Goal: Information Seeking & Learning: Find specific page/section

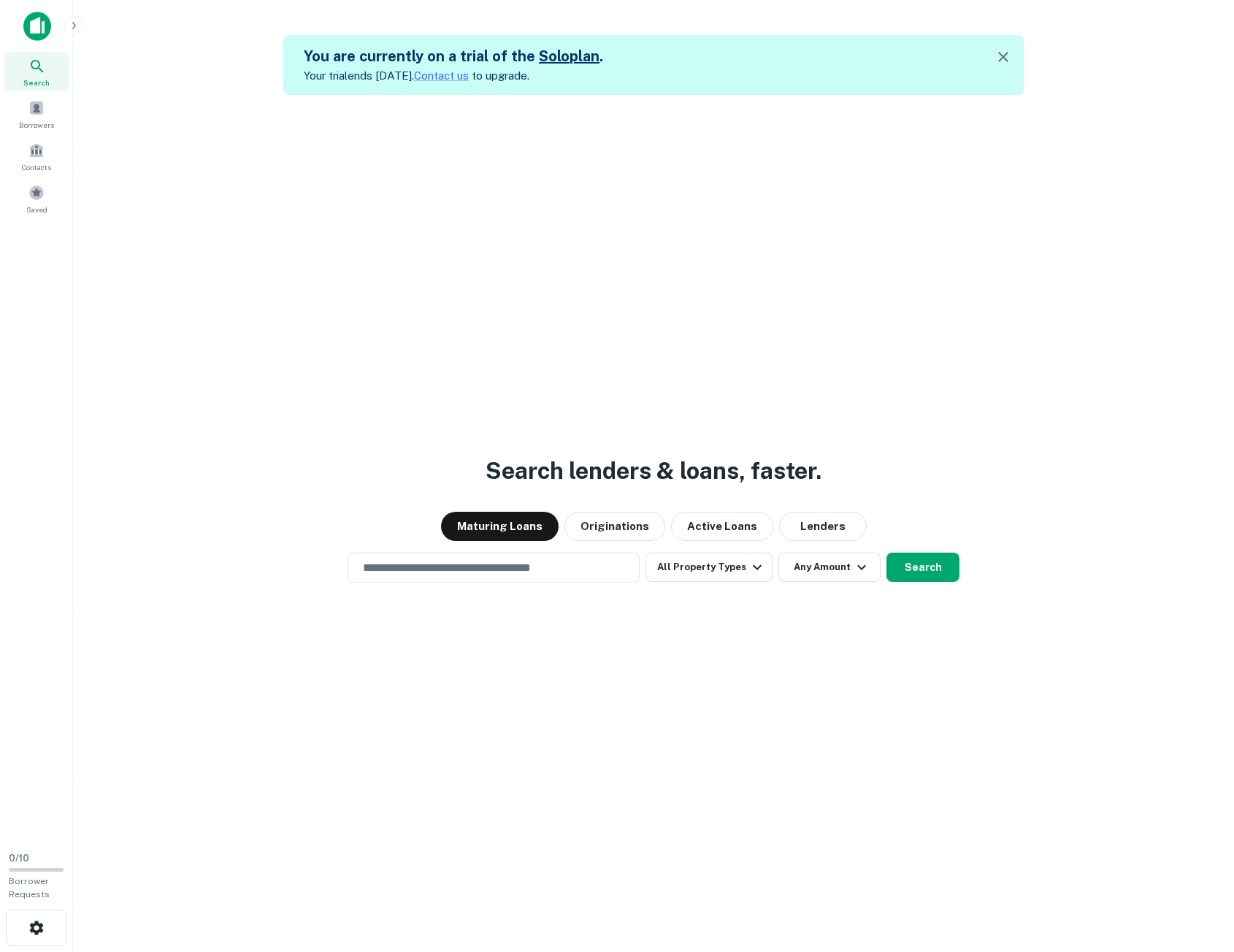
click at [44, 70] on icon at bounding box center [37, 66] width 18 height 18
click at [693, 570] on button "All Property Types" at bounding box center [708, 567] width 127 height 29
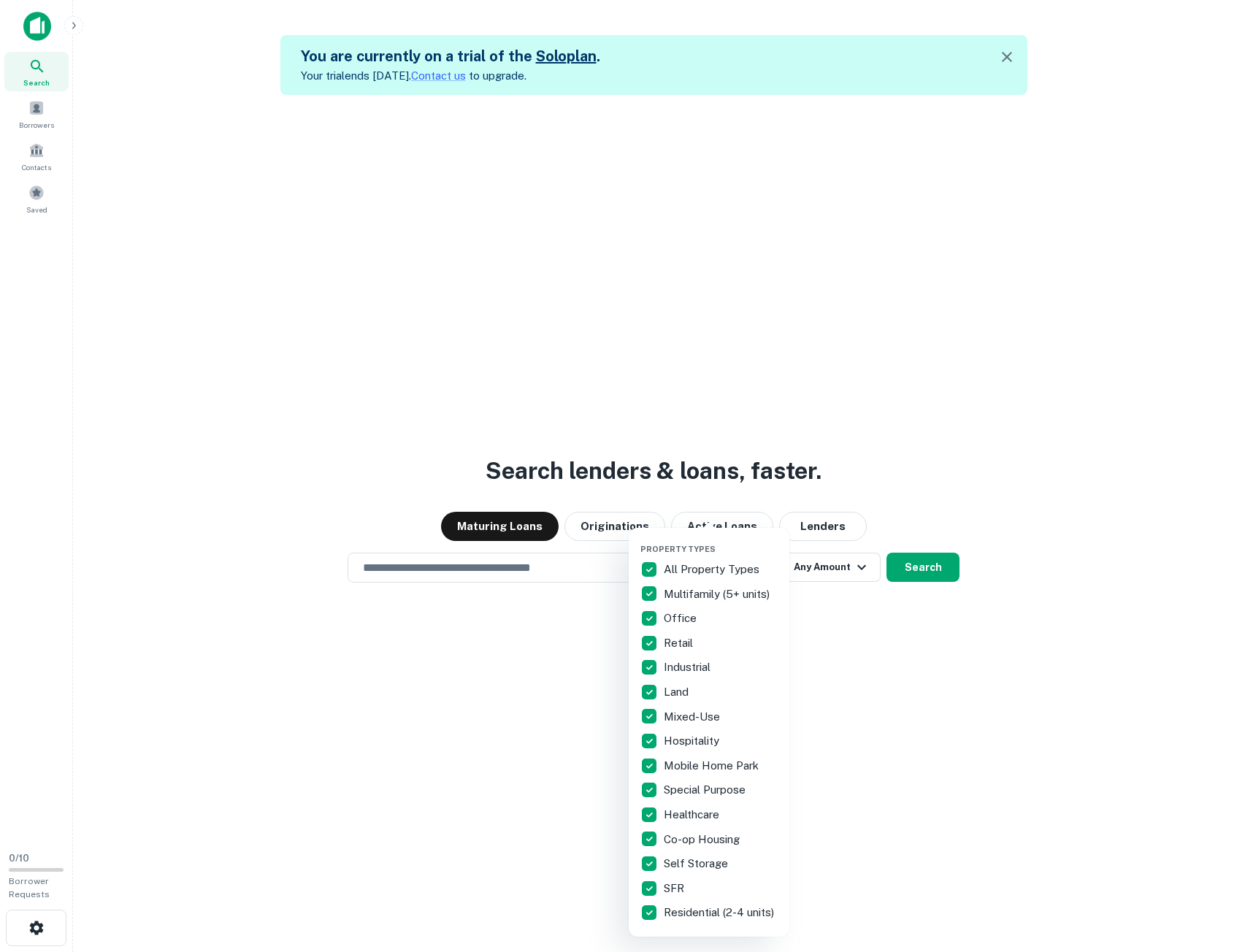
click at [873, 653] on div at bounding box center [622, 476] width 1245 height 952
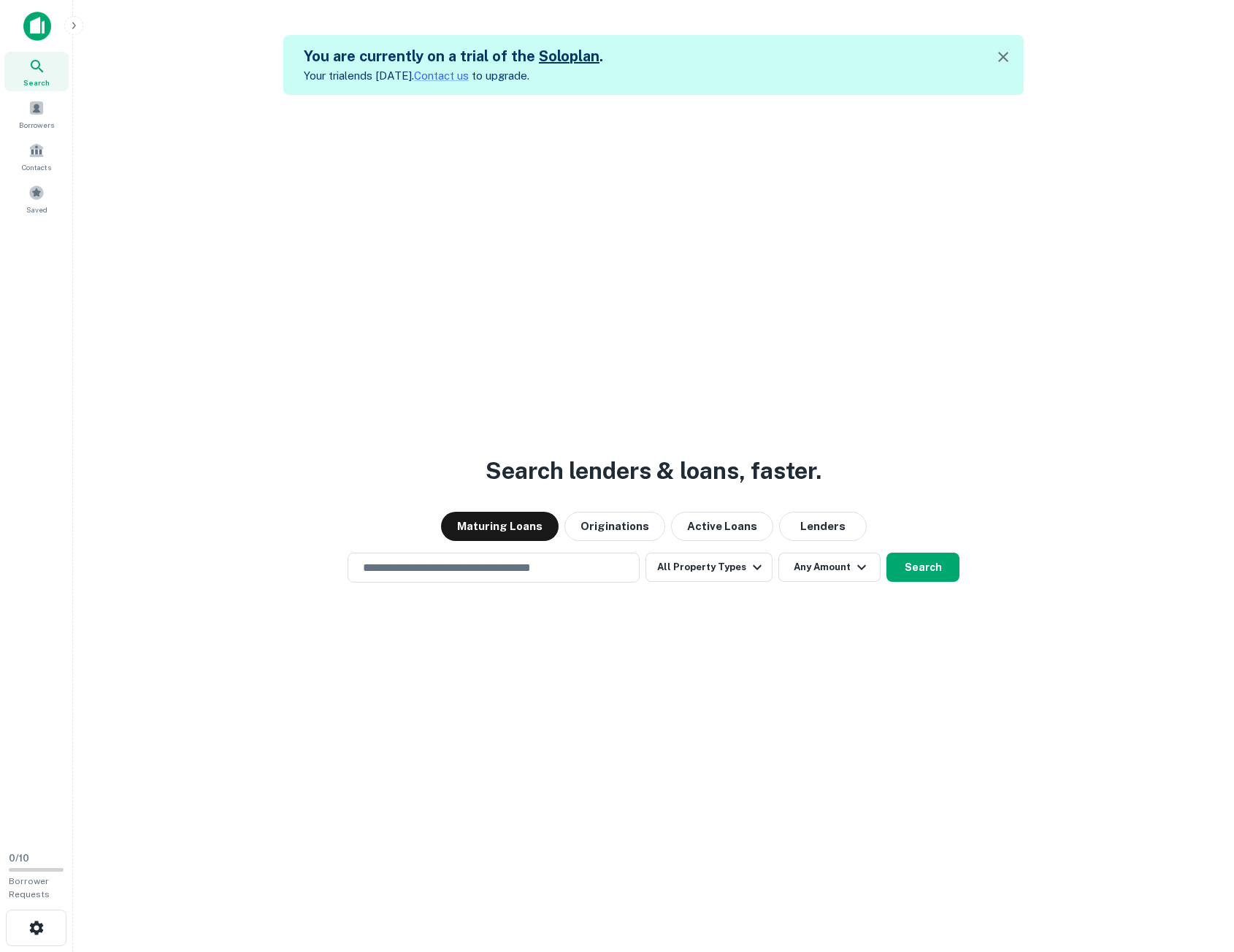
click at [730, 565] on button "All Property Types" at bounding box center [708, 567] width 127 height 29
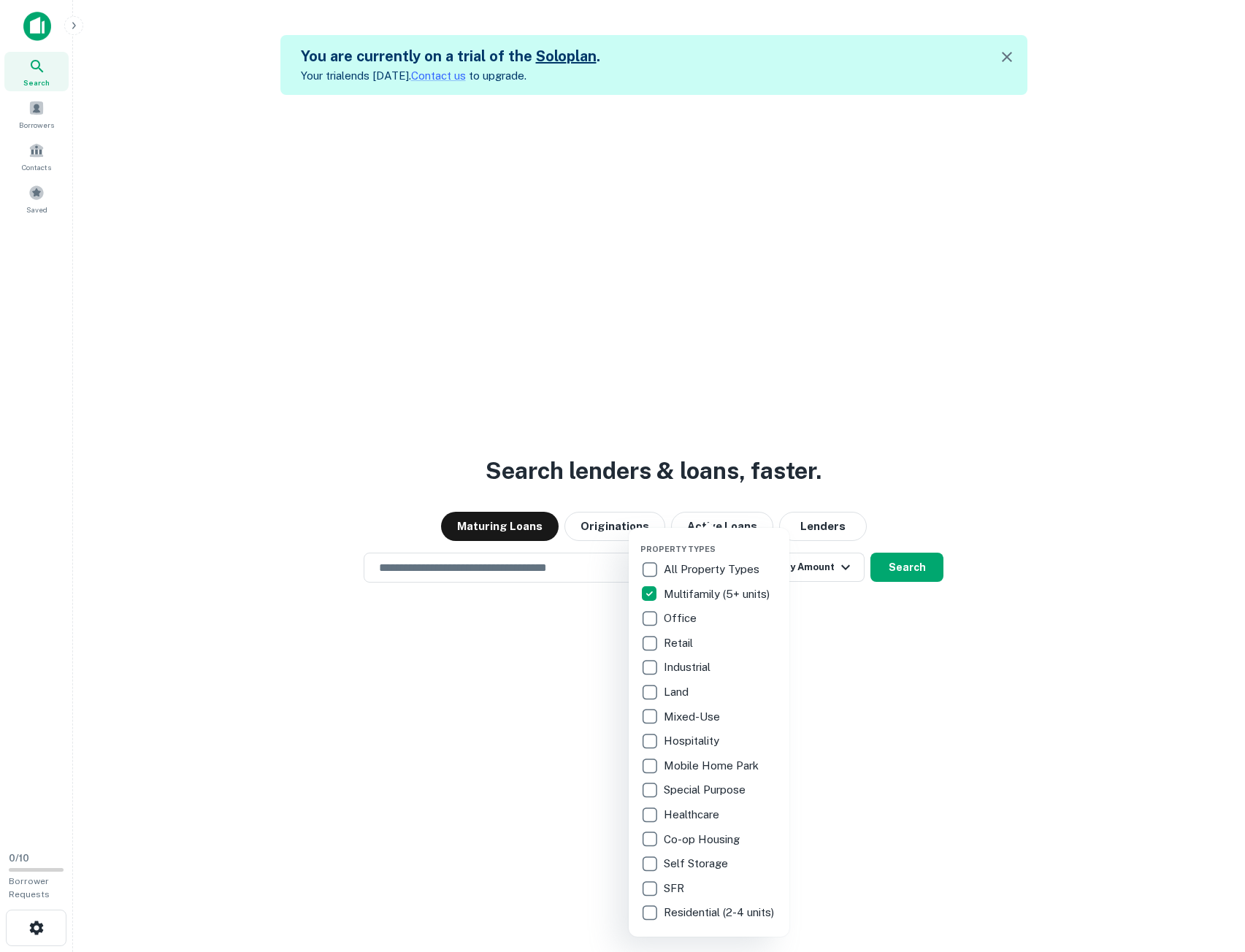
click at [912, 662] on div at bounding box center [622, 476] width 1245 height 952
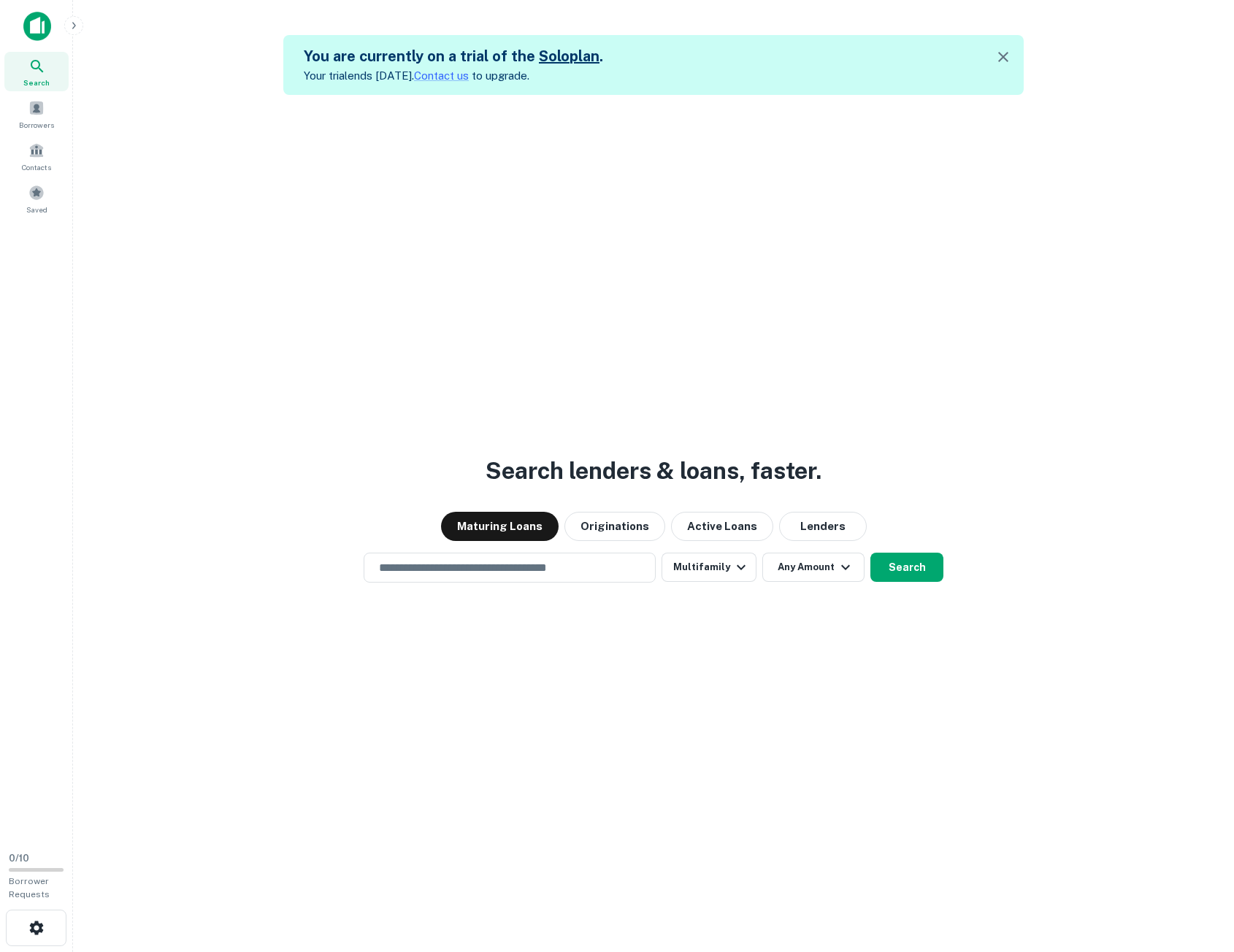
click at [638, 520] on button "Originations" at bounding box center [615, 526] width 101 height 29
click at [819, 521] on button "Lenders" at bounding box center [823, 526] width 87 height 29
click at [547, 524] on button "Maturing Loans" at bounding box center [500, 526] width 117 height 29
click at [836, 568] on icon "button" at bounding box center [845, 567] width 18 height 18
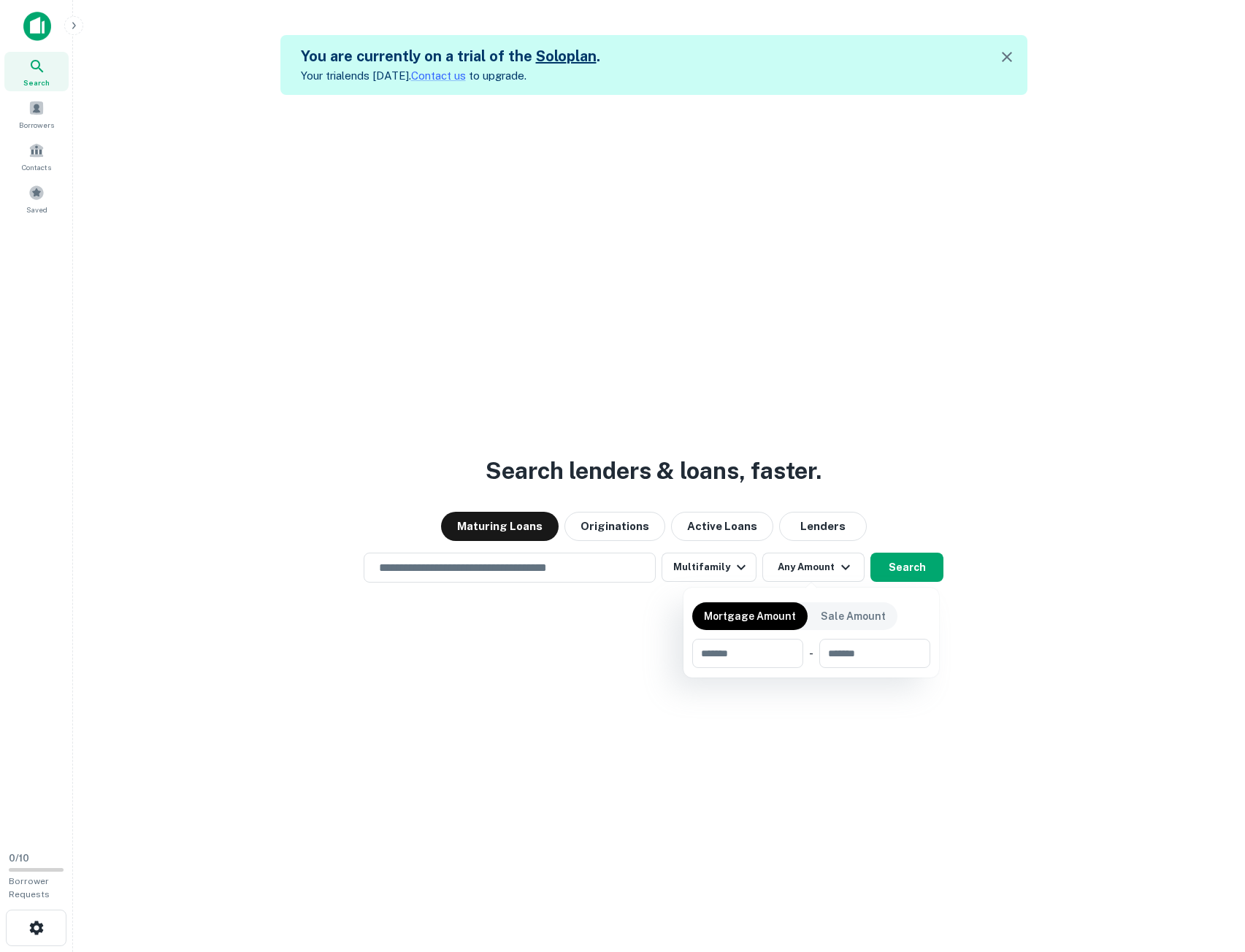
click at [836, 568] on div at bounding box center [622, 476] width 1245 height 952
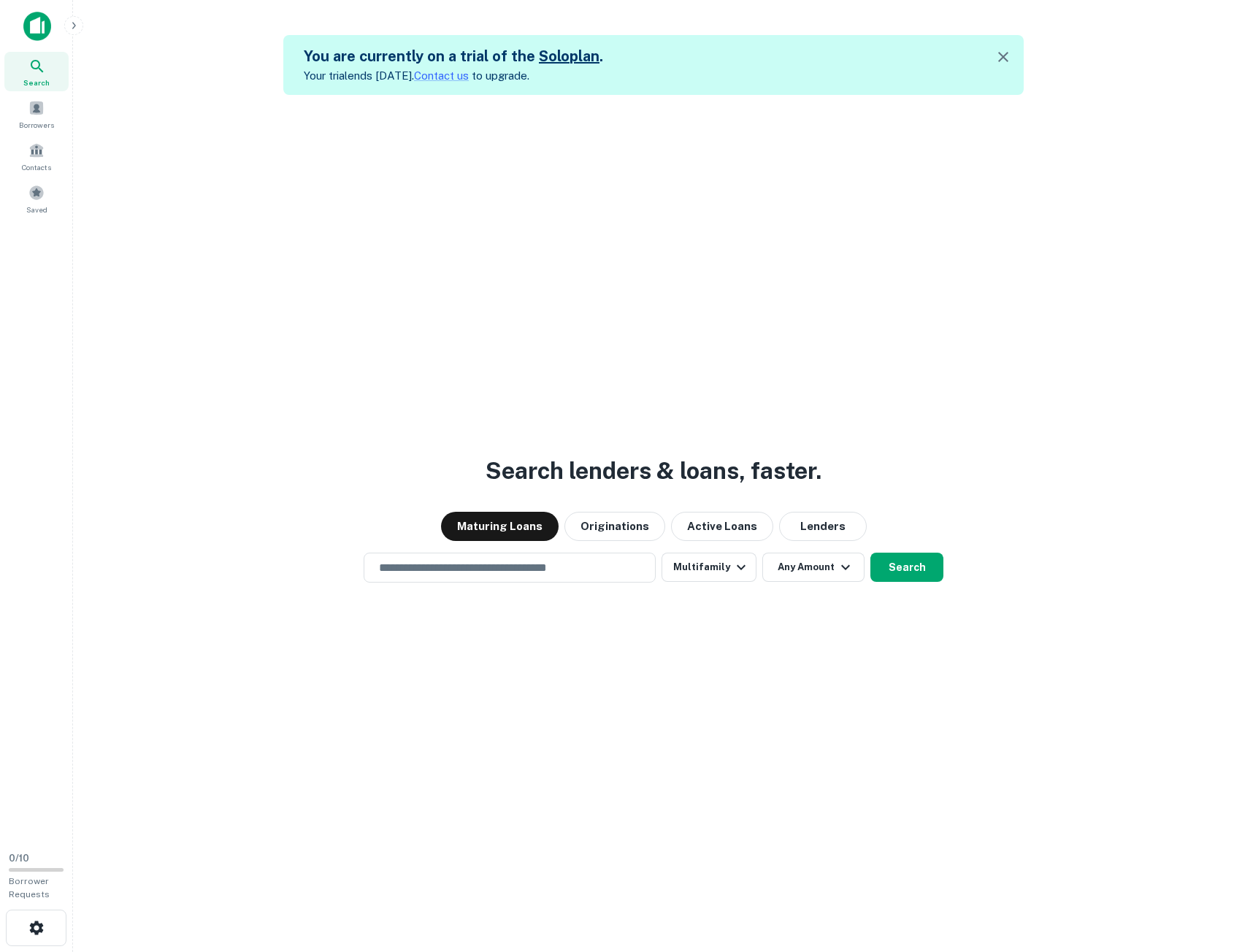
click at [895, 559] on button "Search" at bounding box center [906, 567] width 73 height 29
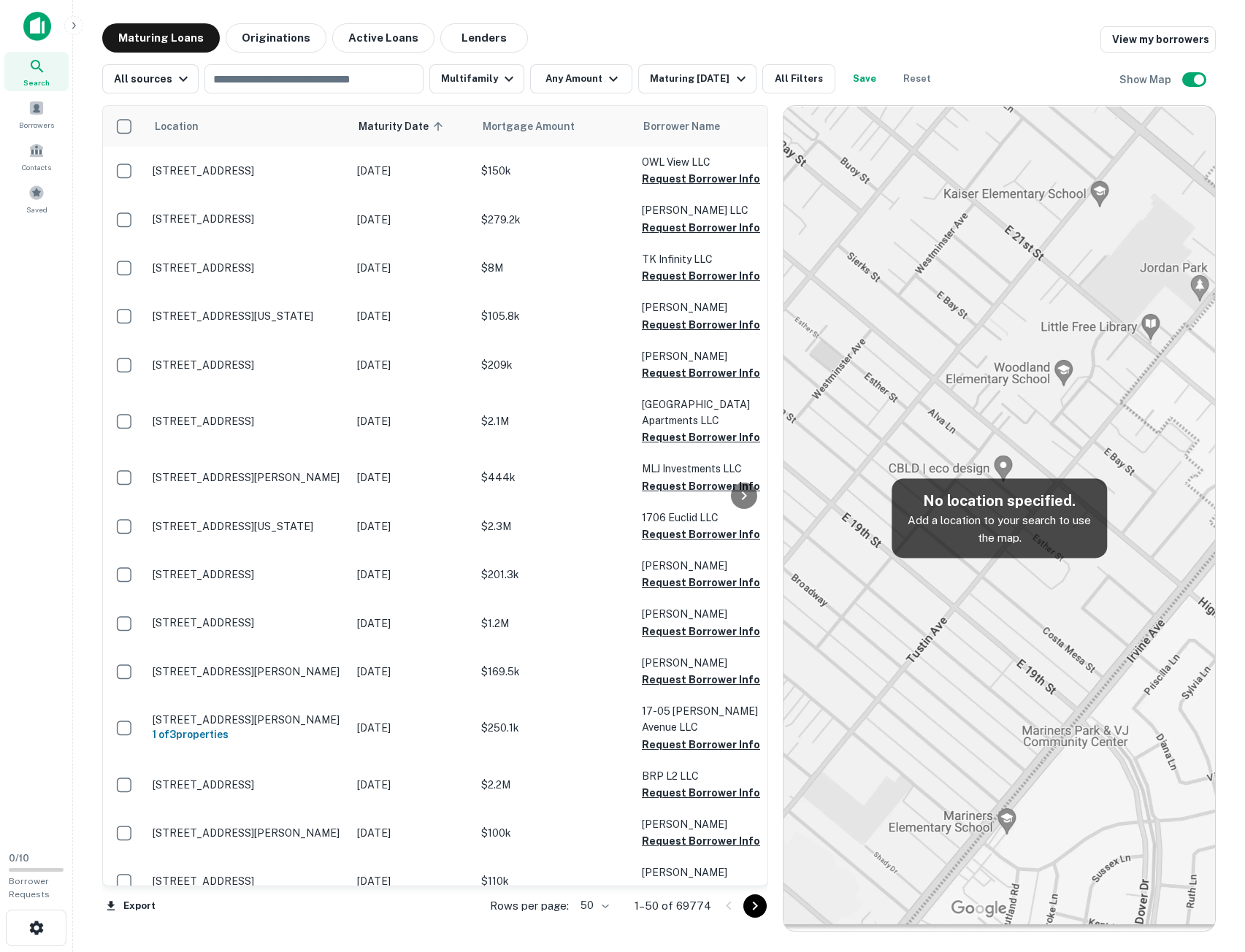
click at [318, 76] on input "text" at bounding box center [313, 79] width 208 height 20
type input "**********"
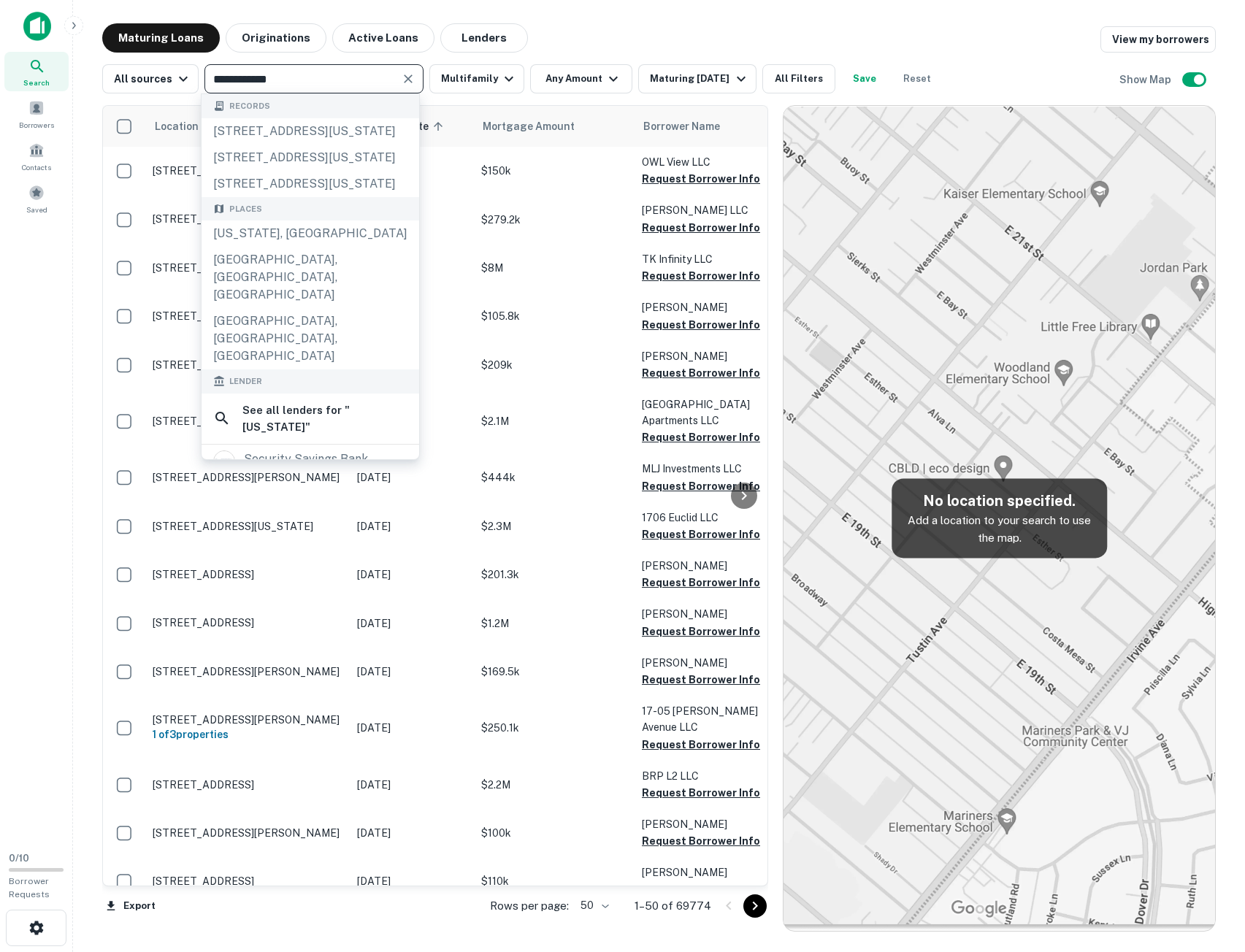
click at [272, 247] on div "South Dakota, USA" at bounding box center [310, 233] width 217 height 26
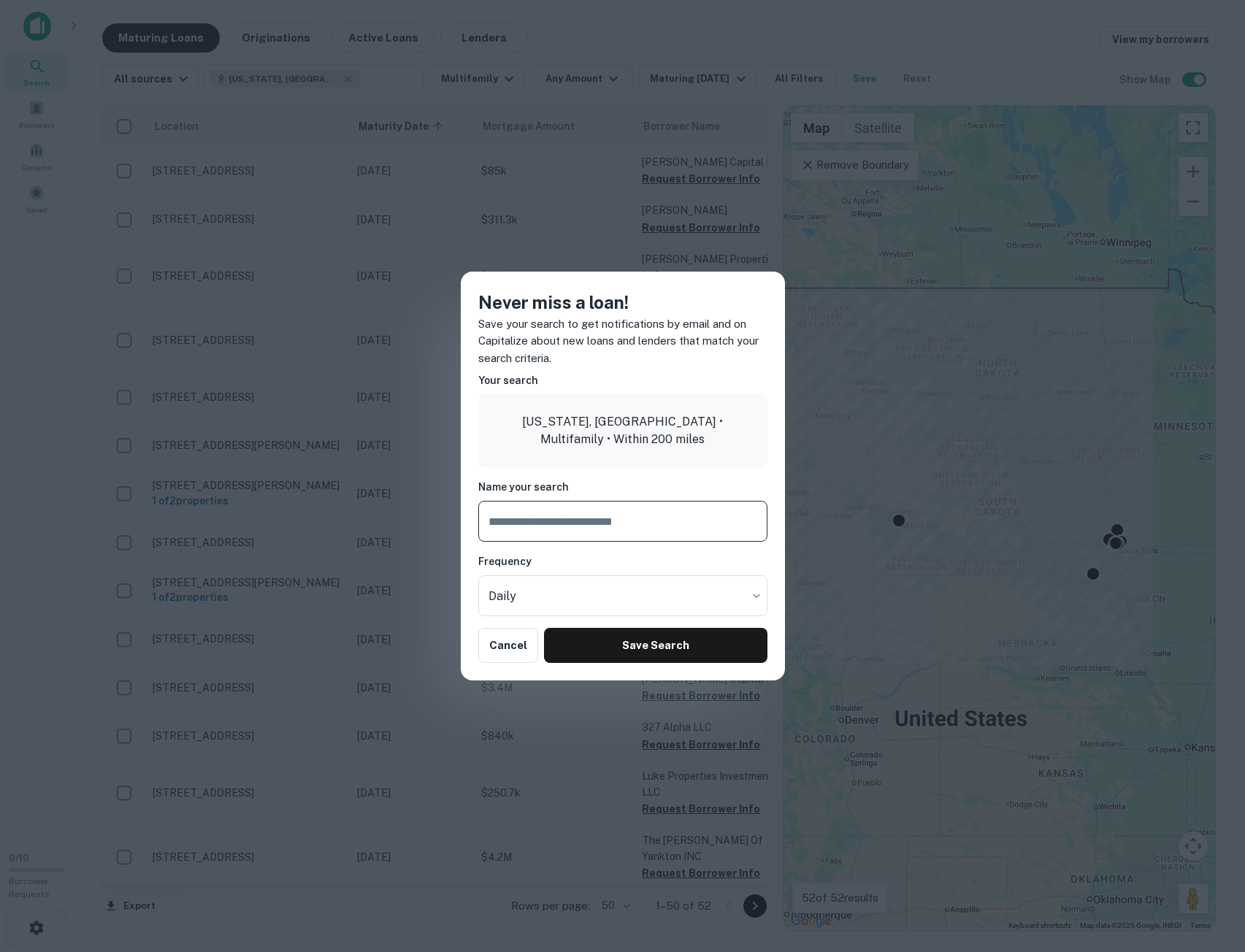
click at [492, 640] on button "Cancel" at bounding box center [508, 645] width 60 height 35
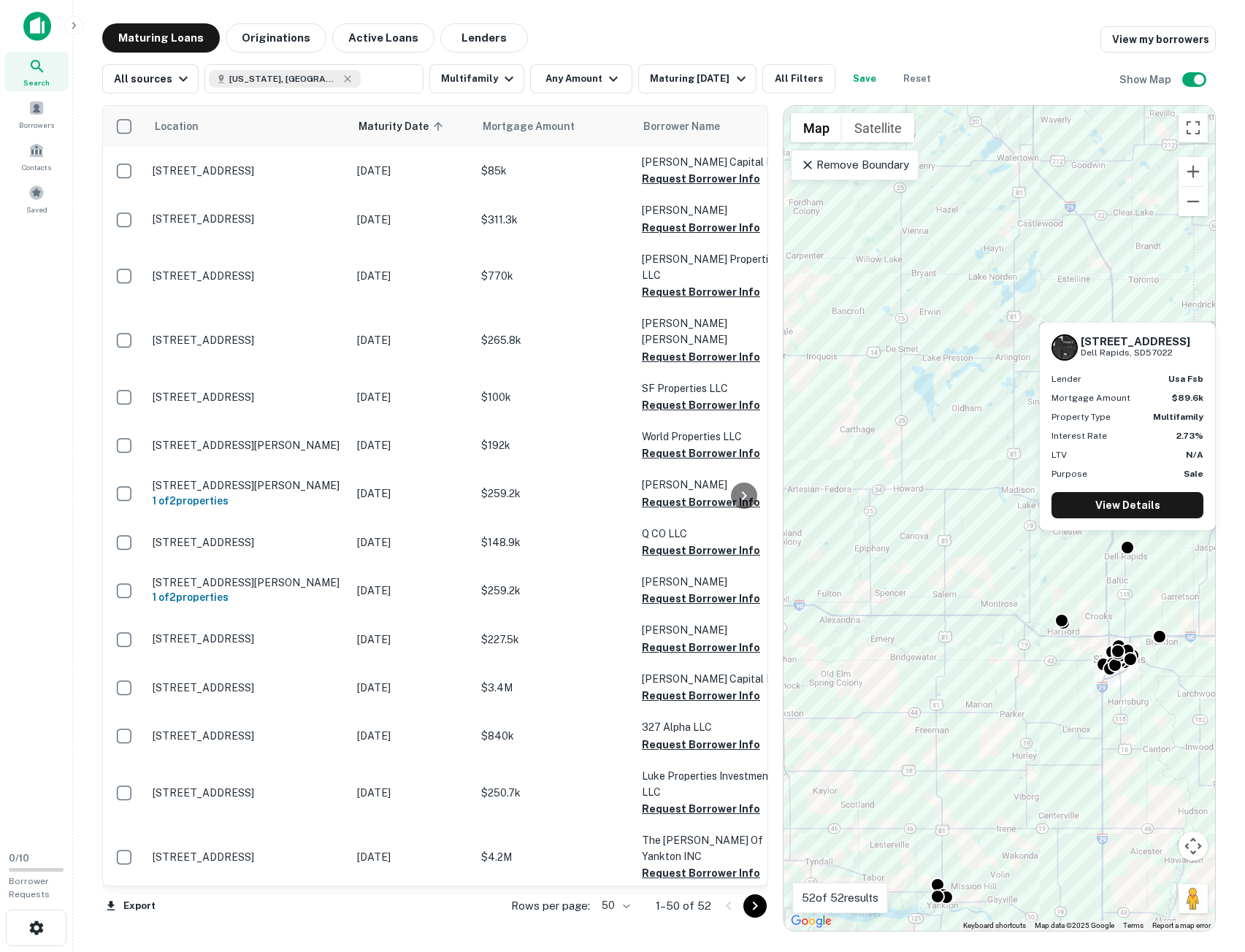
click at [1126, 546] on div at bounding box center [1127, 547] width 14 height 14
click at [1114, 503] on link "View Details" at bounding box center [1127, 505] width 152 height 26
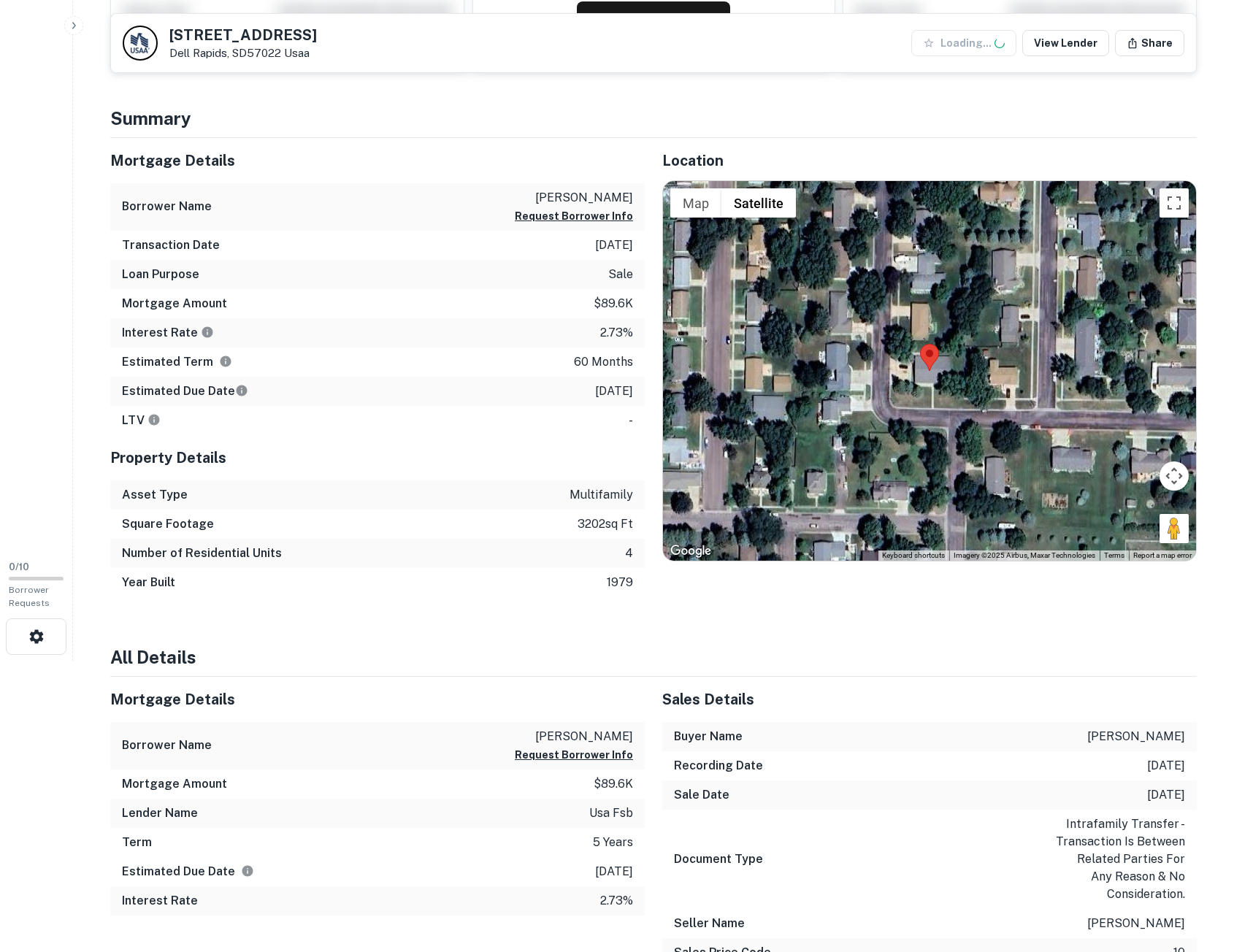
scroll to position [292, 0]
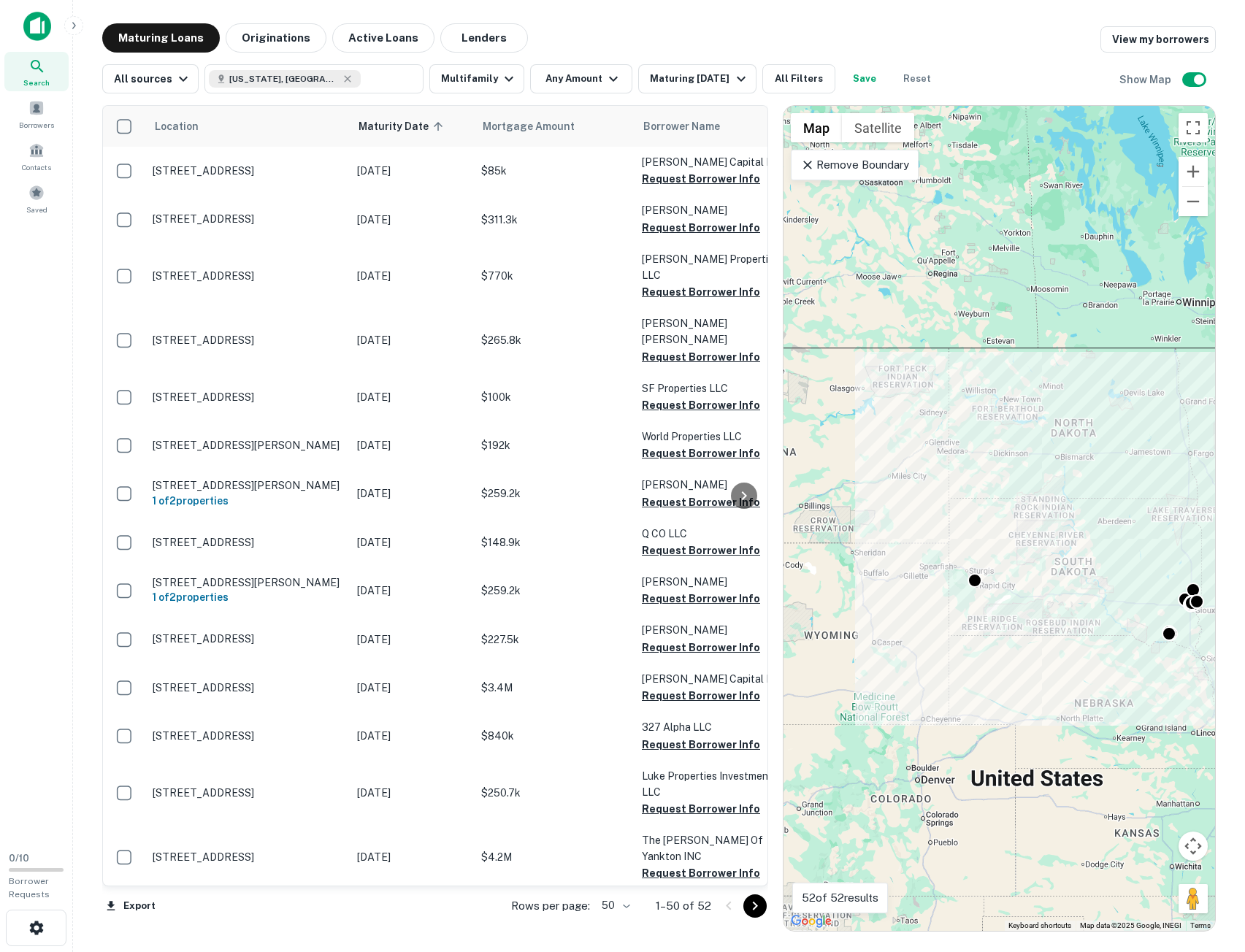
click at [508, 126] on span "Mortgage Amount" at bounding box center [538, 126] width 111 height 18
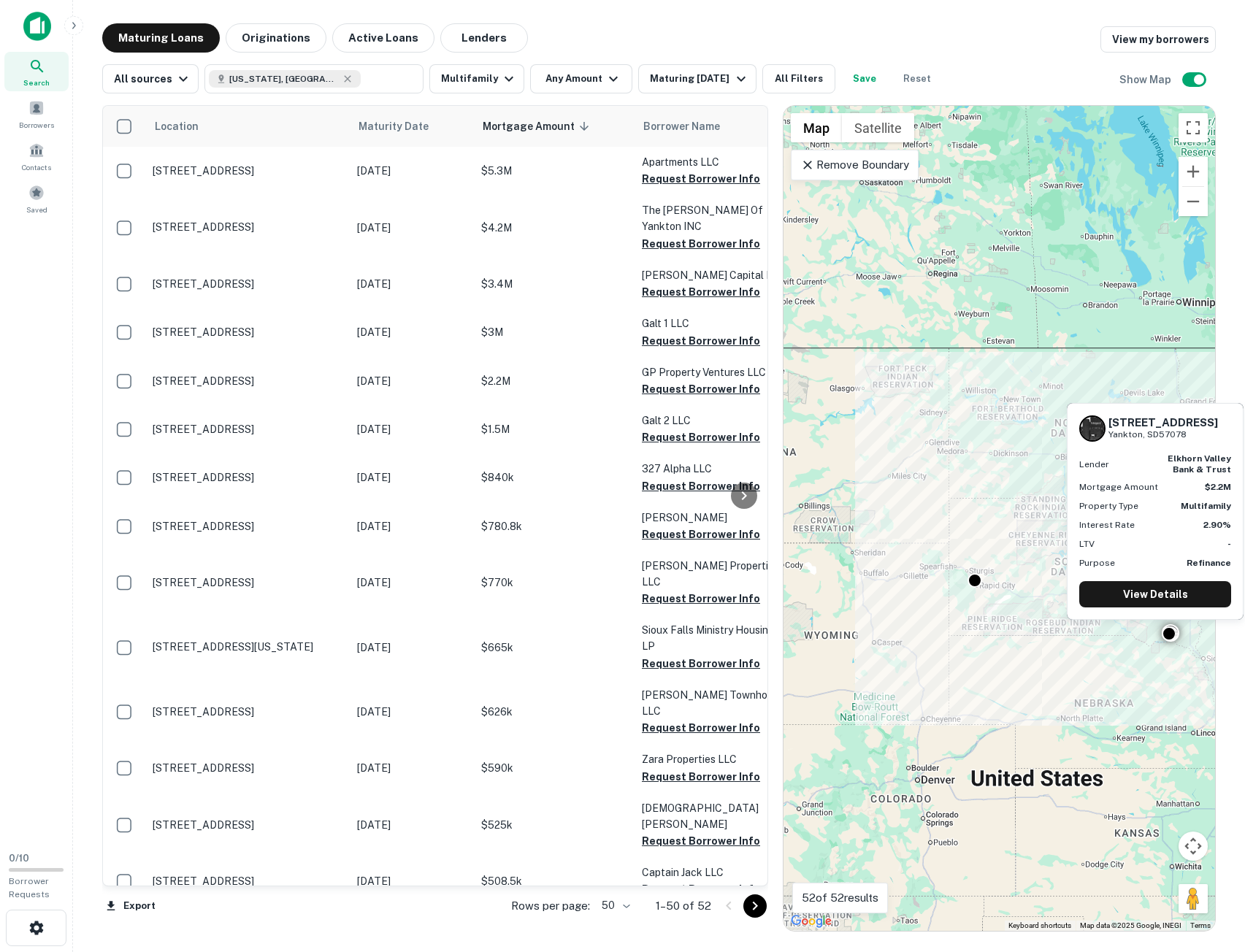
click at [686, 364] on p "GP Property Ventures LLC" at bounding box center [715, 372] width 146 height 16
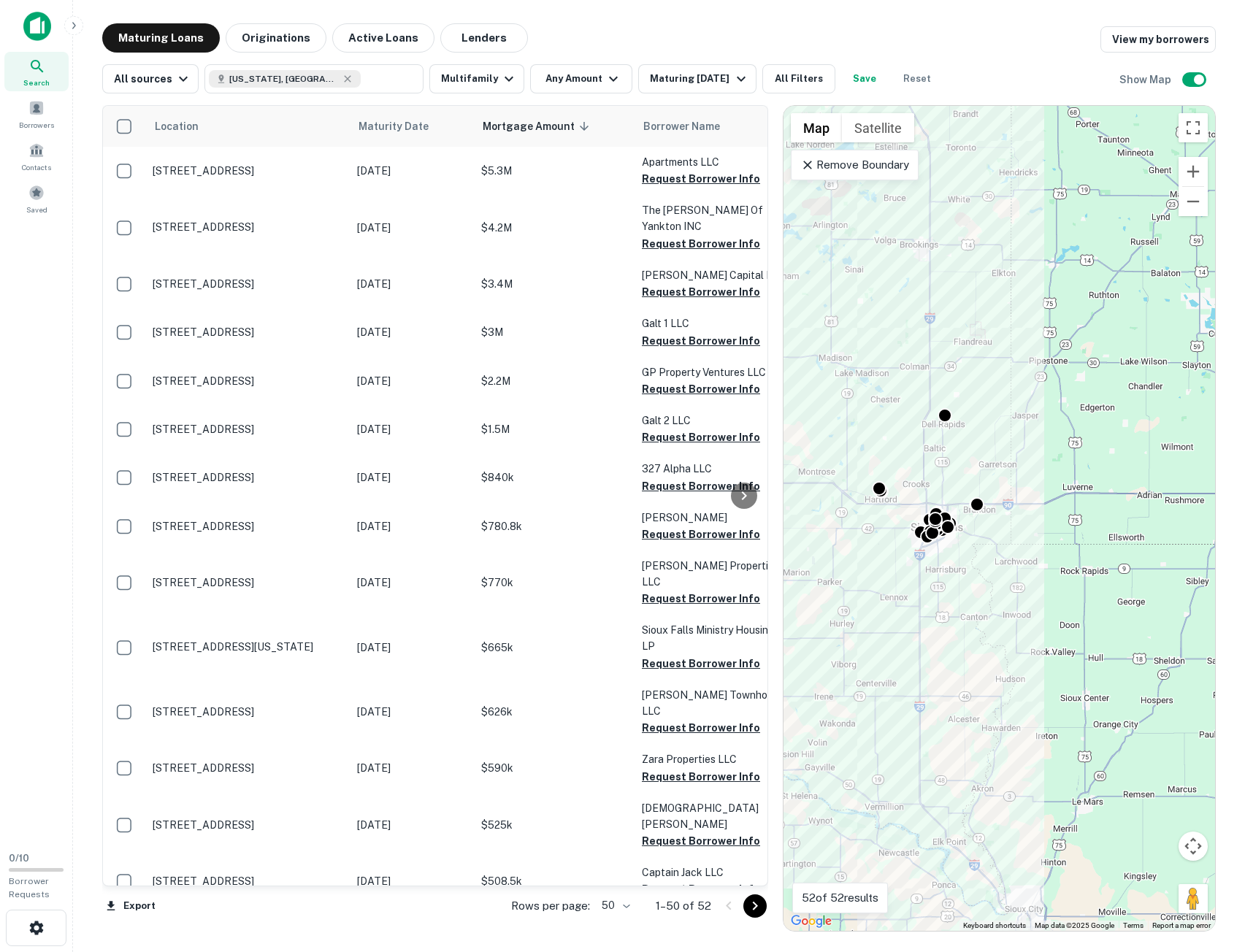
drag, startPoint x: 1167, startPoint y: 641, endPoint x: 909, endPoint y: 518, distance: 285.8
click at [856, 507] on div "To activate drag with keyboard, press Alt + Enter. Once in keyboard drag state,…" at bounding box center [999, 518] width 431 height 825
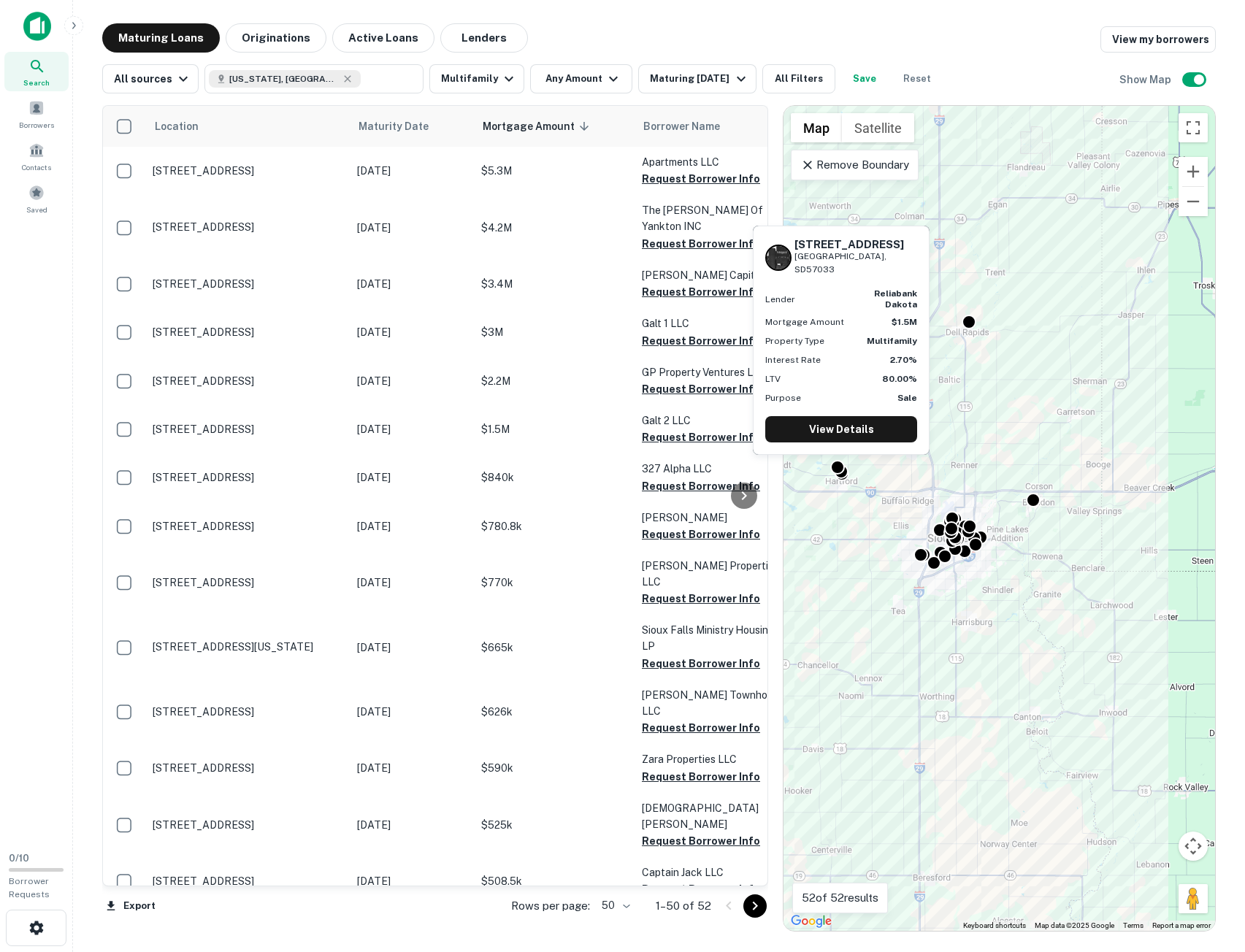
click at [846, 474] on div at bounding box center [841, 471] width 14 height 14
click at [840, 422] on link "View Details" at bounding box center [841, 429] width 152 height 26
